Goal: Transaction & Acquisition: Purchase product/service

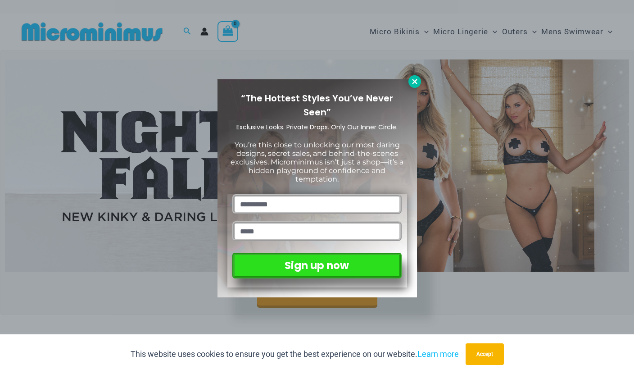
click at [412, 80] on icon at bounding box center [415, 81] width 8 height 8
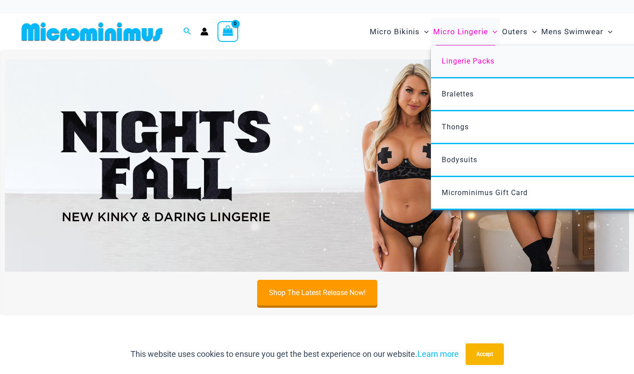
click at [460, 59] on span "Lingerie Packs" at bounding box center [468, 61] width 53 height 9
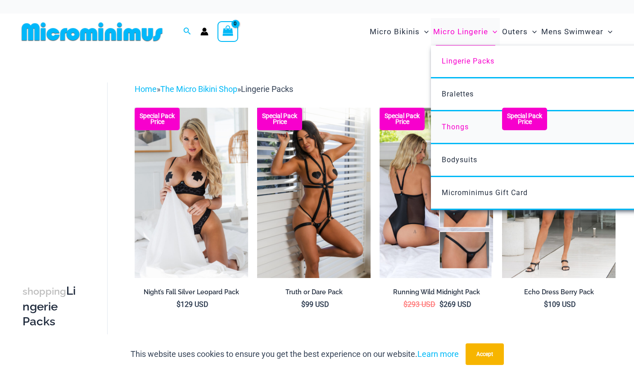
click at [456, 125] on span "Thongs" at bounding box center [455, 126] width 27 height 9
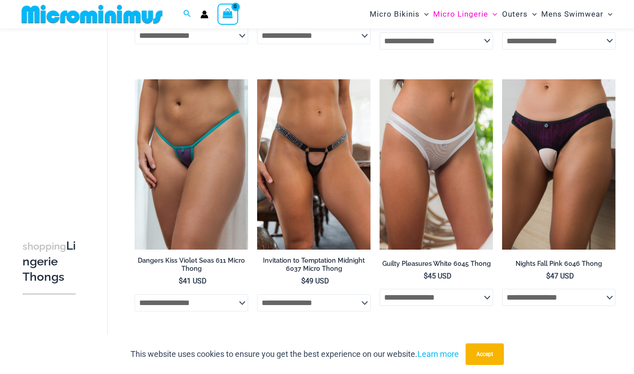
scroll to position [339, 0]
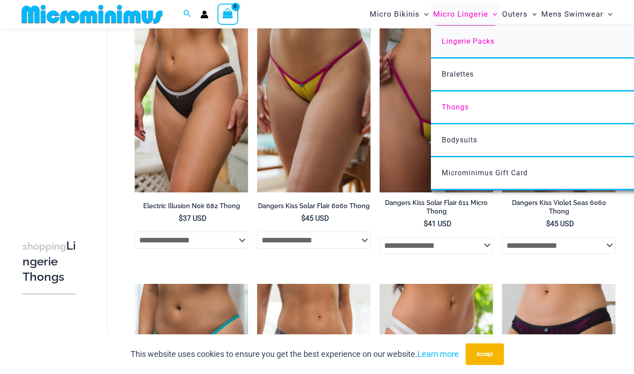
click at [455, 39] on span "Lingerie Packs" at bounding box center [468, 41] width 53 height 9
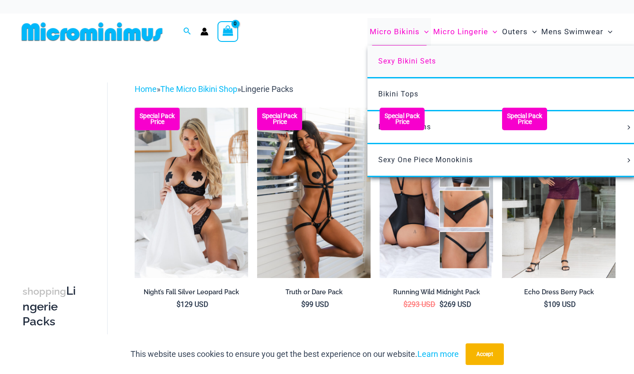
click at [398, 63] on span "Sexy Bikini Sets" at bounding box center [407, 61] width 58 height 9
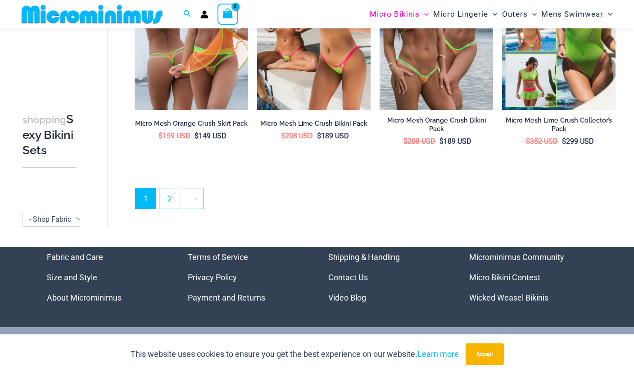
scroll to position [1835, 0]
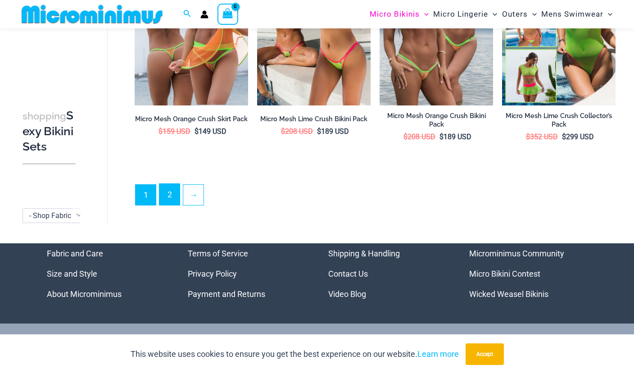
click at [176, 193] on link "2" at bounding box center [169, 194] width 20 height 21
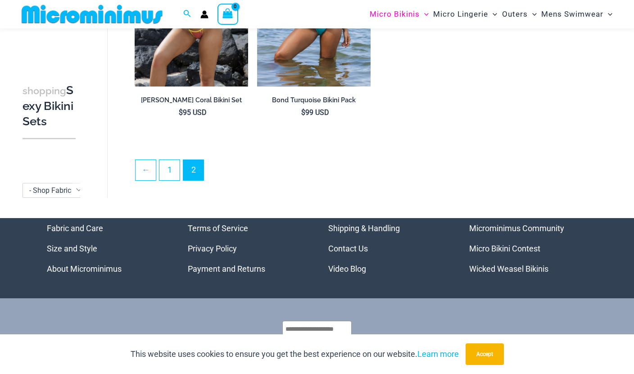
scroll to position [1650, 0]
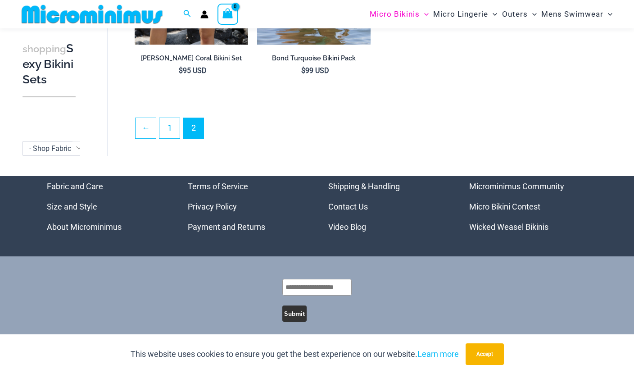
click at [523, 202] on link "Micro Bikini Contest" at bounding box center [504, 206] width 71 height 9
